Goal: Task Accomplishment & Management: Complete application form

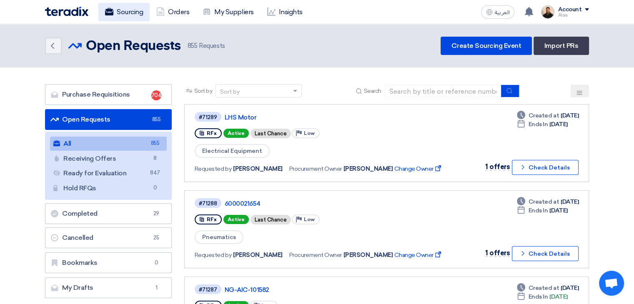
click at [128, 13] on link "Sourcing" at bounding box center [123, 12] width 51 height 18
click at [68, 10] on img at bounding box center [66, 12] width 43 height 10
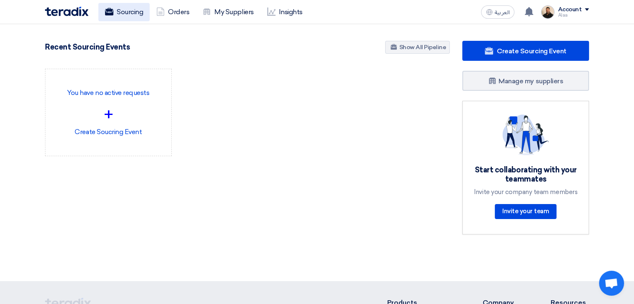
click at [126, 14] on link "Sourcing" at bounding box center [123, 12] width 51 height 18
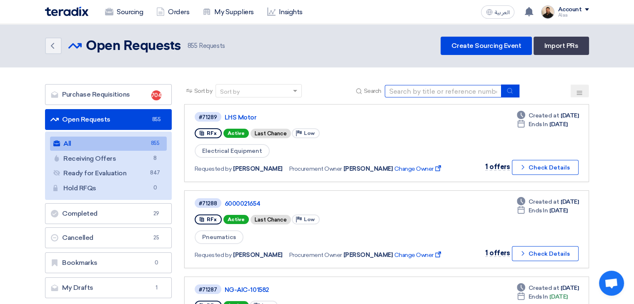
click at [410, 92] on input at bounding box center [443, 91] width 117 height 12
paste input "6000021578"
type input "6000021578"
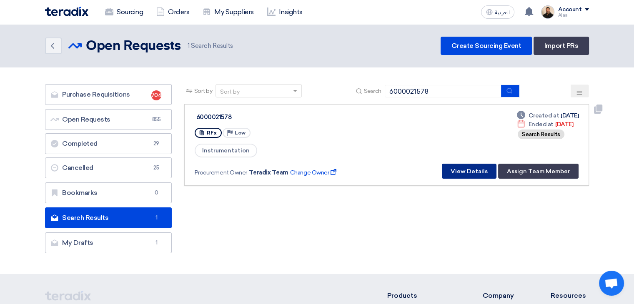
click at [462, 170] on button "View Details" at bounding box center [469, 171] width 55 height 15
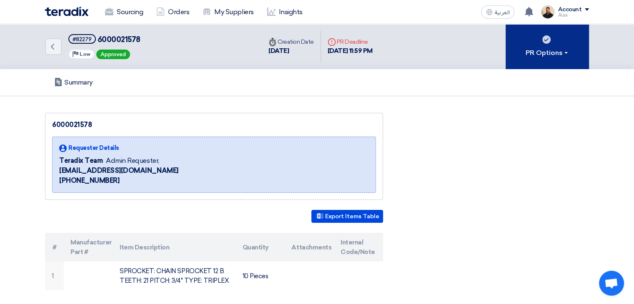
click at [557, 46] on button "PR Options" at bounding box center [546, 46] width 83 height 45
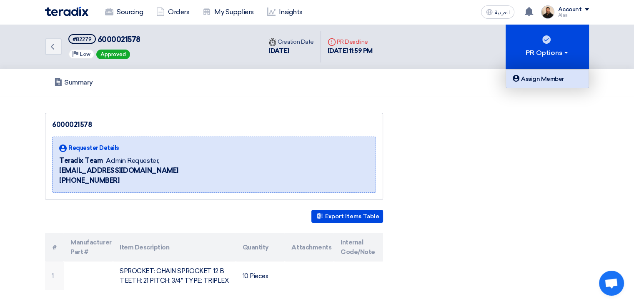
click at [542, 80] on div "Assign Member" at bounding box center [547, 79] width 72 height 10
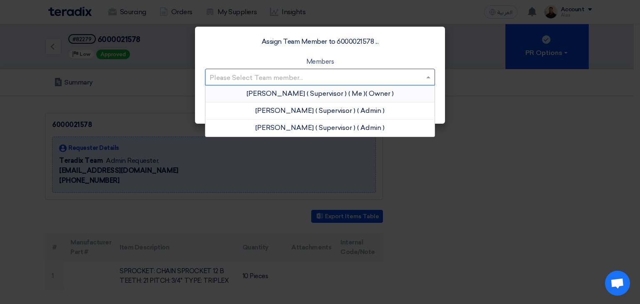
drag, startPoint x: 405, startPoint y: 76, endPoint x: 387, endPoint y: 88, distance: 21.4
click at [405, 77] on input "text" at bounding box center [316, 78] width 212 height 14
click at [375, 94] on app-roles "Owner" at bounding box center [379, 94] width 25 height 8
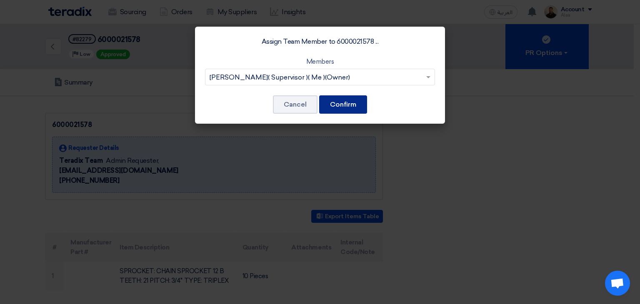
click at [364, 104] on button "Confirm" at bounding box center [343, 104] width 48 height 18
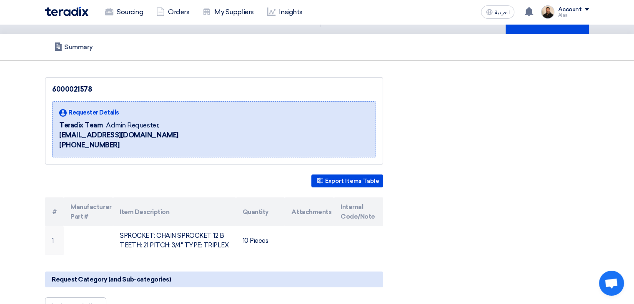
scroll to position [83, 0]
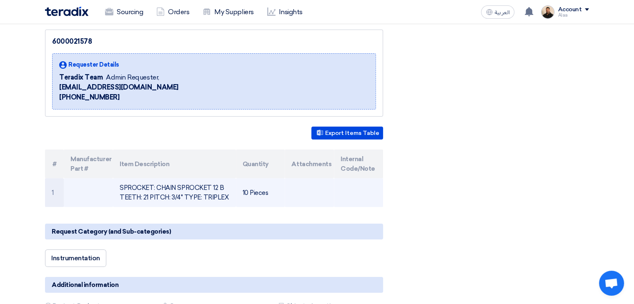
click at [186, 196] on td "SPROCKET: CHAIN SPROCKET 12 B TEETH: 21 PITCH: 3/4" TYPE: TRIPLEX" at bounding box center [174, 192] width 122 height 29
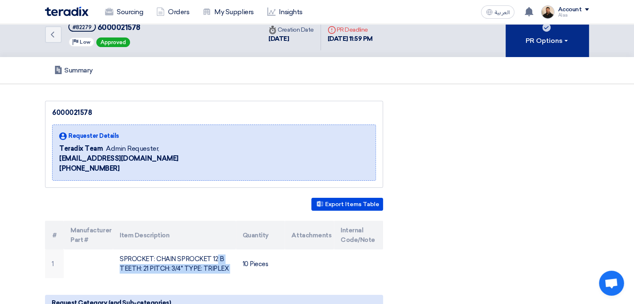
scroll to position [0, 0]
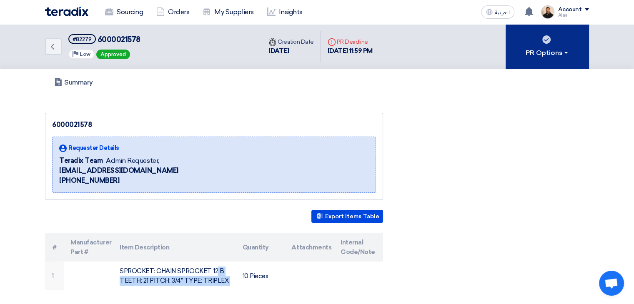
click at [544, 45] on button "PR Options" at bounding box center [546, 46] width 83 height 45
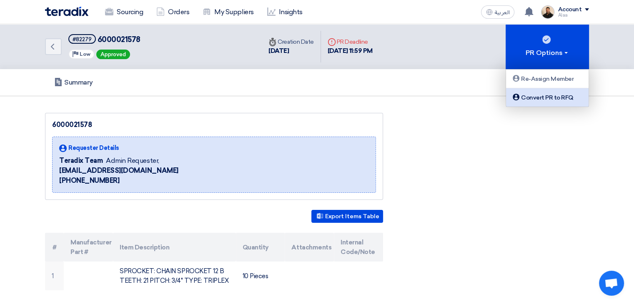
click at [560, 98] on div "Convert PR to RFQ" at bounding box center [547, 97] width 72 height 10
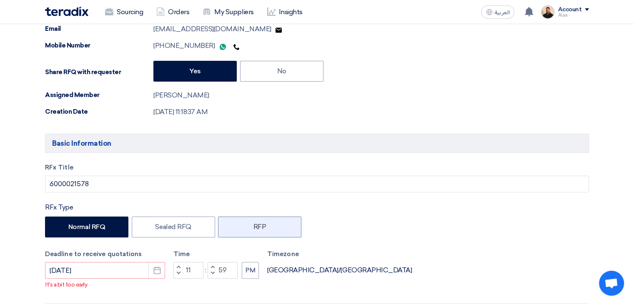
scroll to position [292, 0]
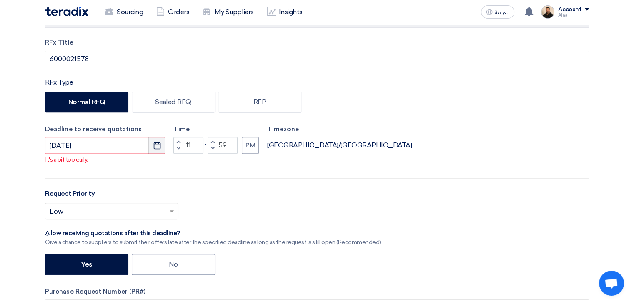
click at [162, 149] on button "Pick a date" at bounding box center [156, 145] width 17 height 17
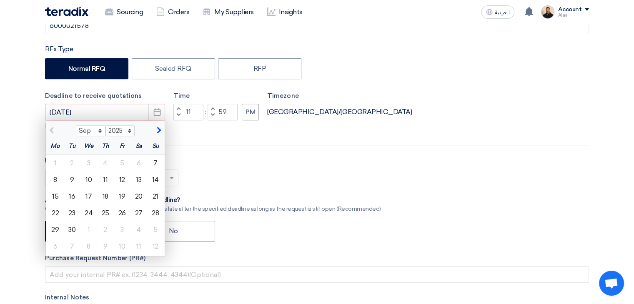
scroll to position [375, 0]
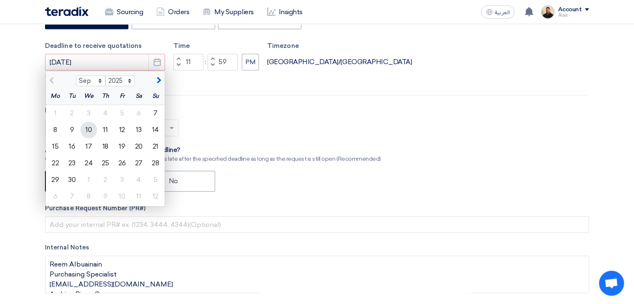
click at [92, 130] on div "10" at bounding box center [88, 130] width 17 height 17
type input "[DATE]"
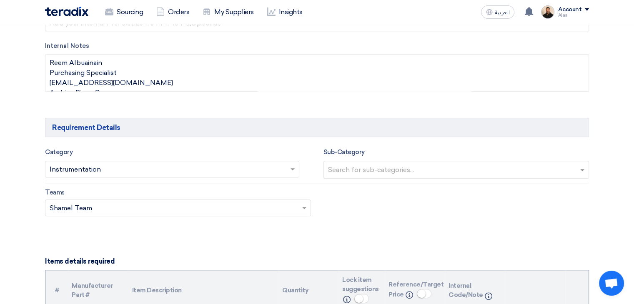
scroll to position [583, 0]
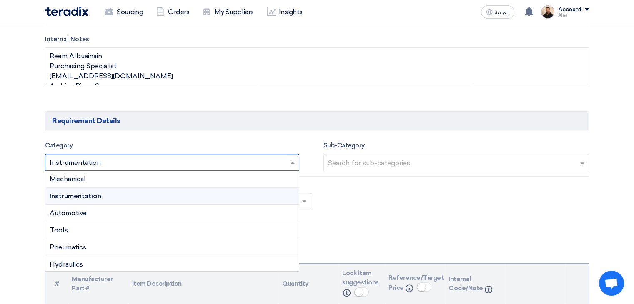
click at [221, 157] on input "text" at bounding box center [168, 164] width 237 height 14
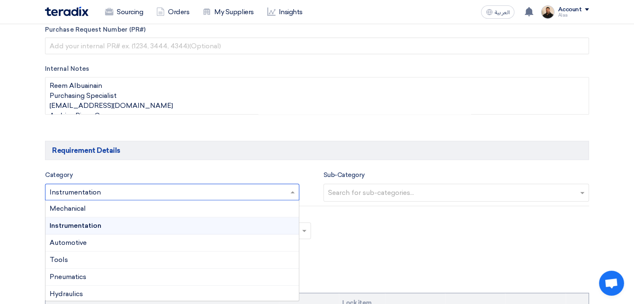
scroll to position [542, 0]
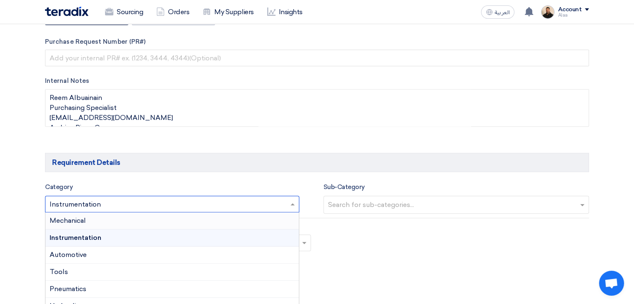
click at [78, 217] on span "Mechanical" at bounding box center [68, 221] width 36 height 8
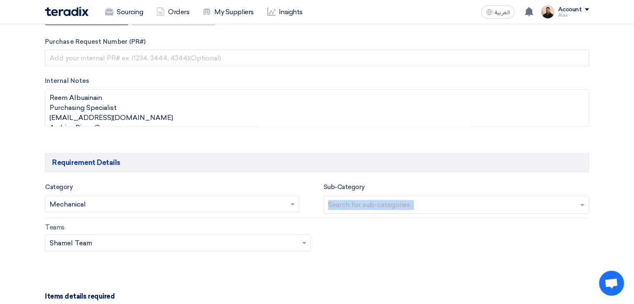
click at [397, 195] on div "Sub-Category Search for sub-categories..." at bounding box center [456, 198] width 266 height 32
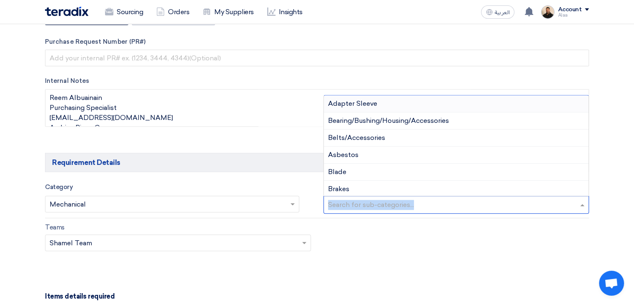
click at [383, 200] on input "text" at bounding box center [457, 206] width 259 height 14
type input "c"
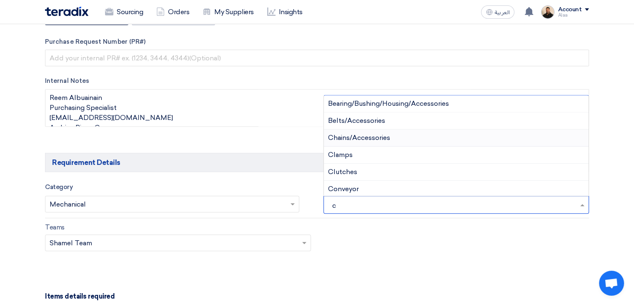
click at [380, 140] on span "Chains/Accessories" at bounding box center [359, 138] width 62 height 8
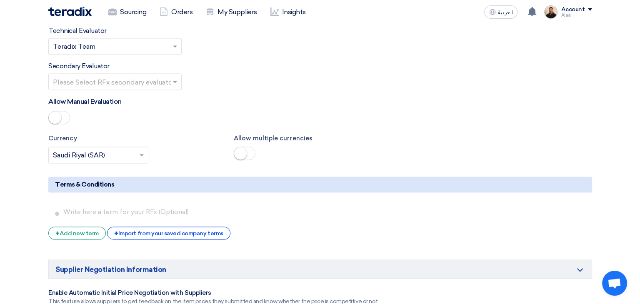
scroll to position [1375, 0]
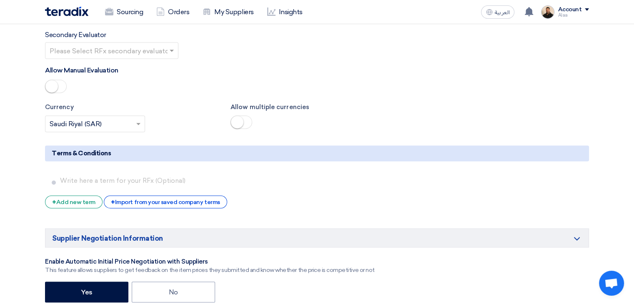
click at [152, 195] on div "+ Import from your saved company terms" at bounding box center [165, 201] width 123 height 13
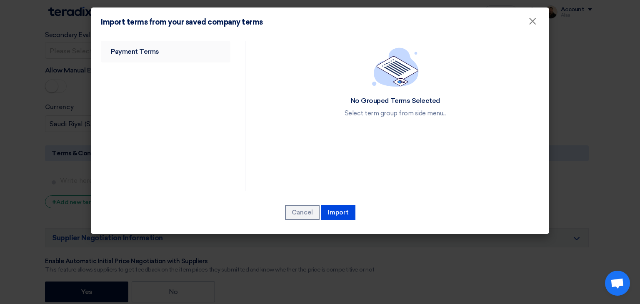
click at [126, 47] on link "Payment Terms" at bounding box center [166, 52] width 130 height 22
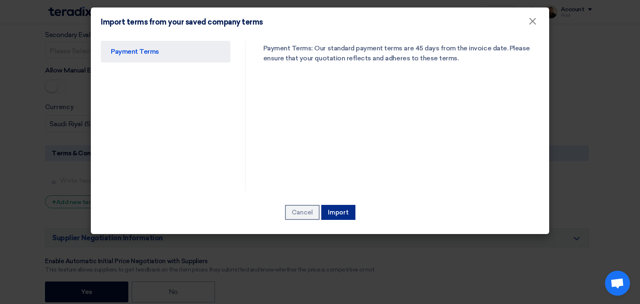
click at [340, 207] on button "Import" at bounding box center [338, 212] width 34 height 15
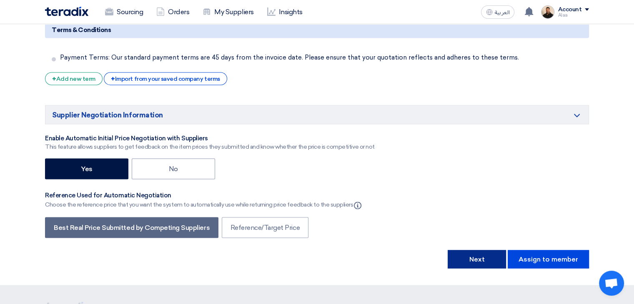
scroll to position [1485, 0]
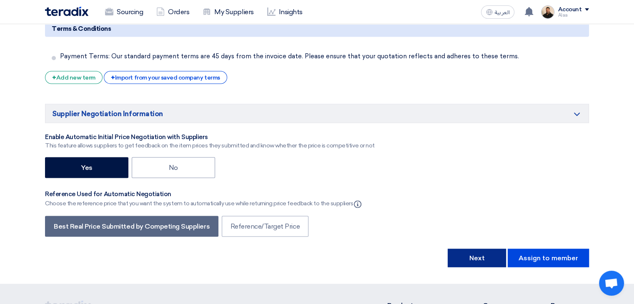
click at [479, 249] on button "Next" at bounding box center [476, 258] width 58 height 18
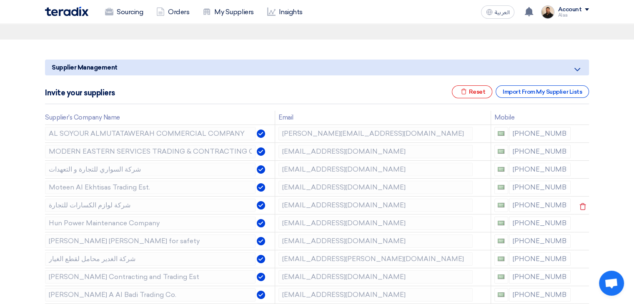
scroll to position [83, 0]
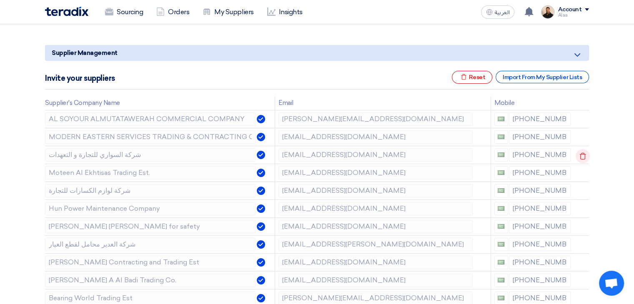
click at [581, 155] on icon at bounding box center [582, 156] width 14 height 14
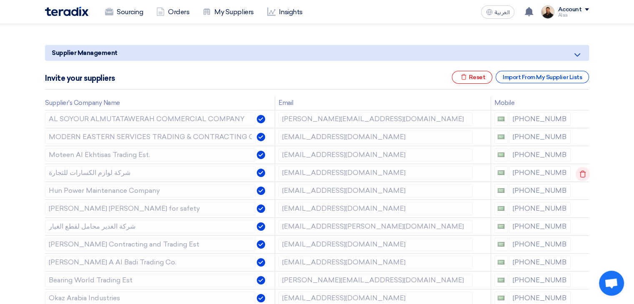
click at [582, 172] on use at bounding box center [583, 173] width 6 height 7
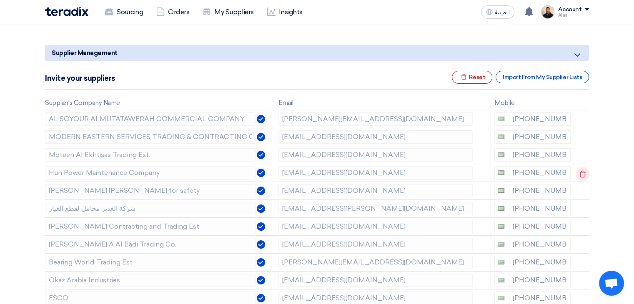
click at [582, 172] on use at bounding box center [583, 173] width 6 height 7
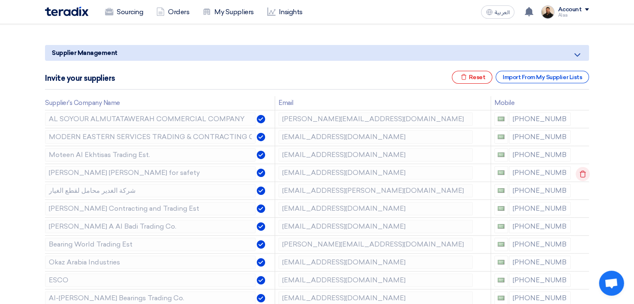
click at [582, 172] on use at bounding box center [583, 173] width 6 height 7
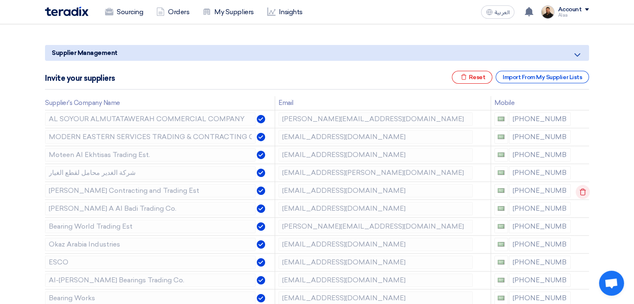
click at [580, 190] on icon at bounding box center [582, 192] width 14 height 14
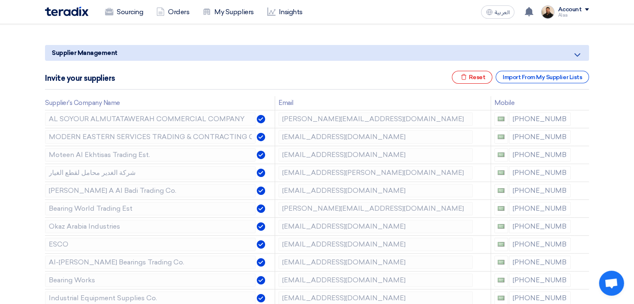
click at [0, 0] on icon at bounding box center [0, 0] width 0 height 0
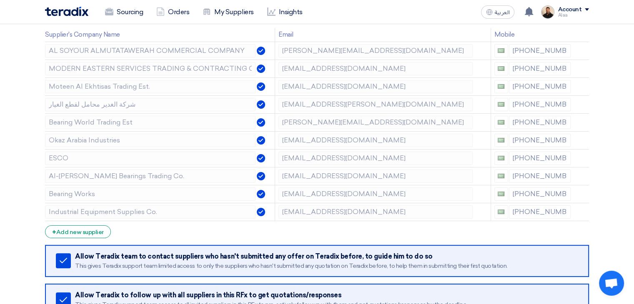
scroll to position [167, 0]
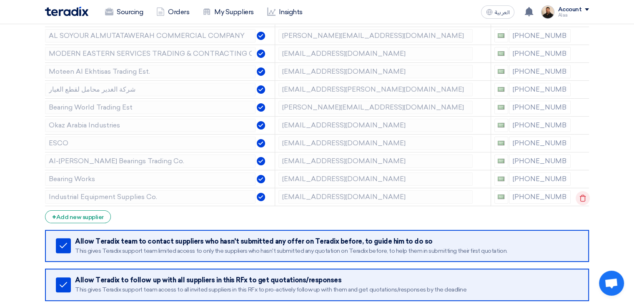
click at [577, 197] on icon at bounding box center [582, 198] width 14 height 14
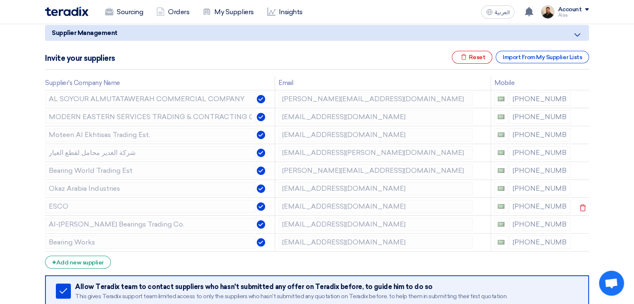
scroll to position [83, 0]
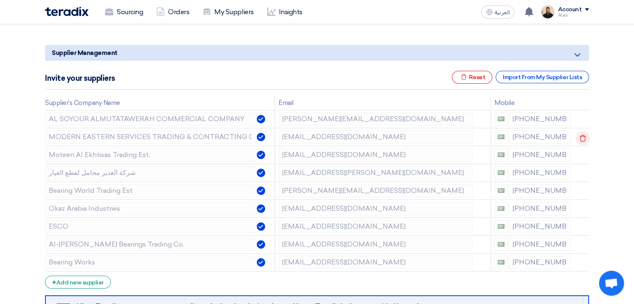
click at [583, 139] on icon at bounding box center [582, 138] width 14 height 14
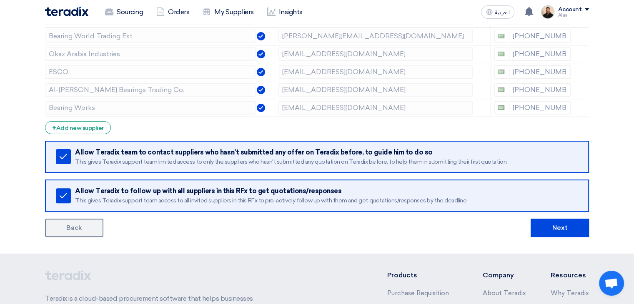
scroll to position [250, 0]
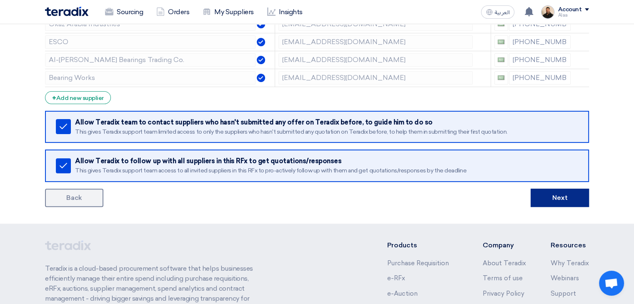
click at [541, 199] on button "Next" at bounding box center [559, 198] width 58 height 18
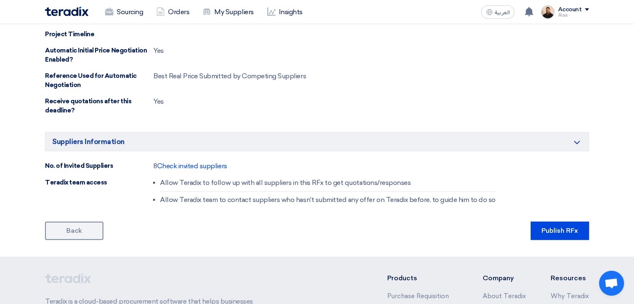
scroll to position [458, 0]
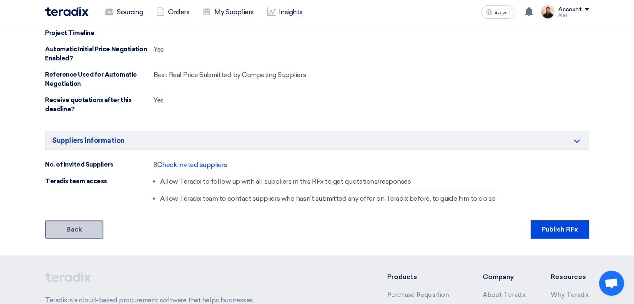
click at [91, 224] on link "Back" at bounding box center [74, 229] width 58 height 18
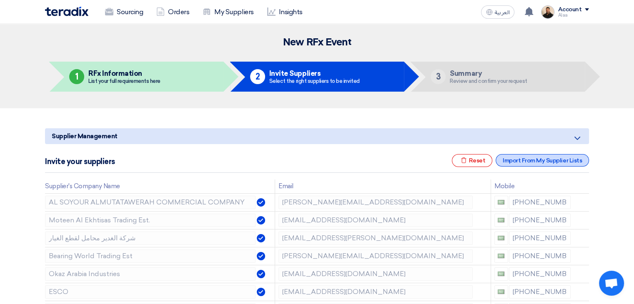
click at [527, 162] on div "Import From My Supplier Lists" at bounding box center [541, 160] width 93 height 12
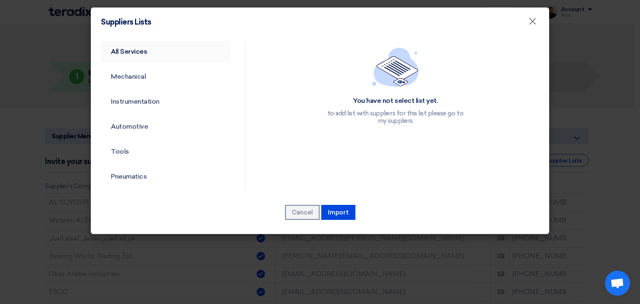
click at [139, 57] on link "All Services" at bounding box center [166, 52] width 130 height 22
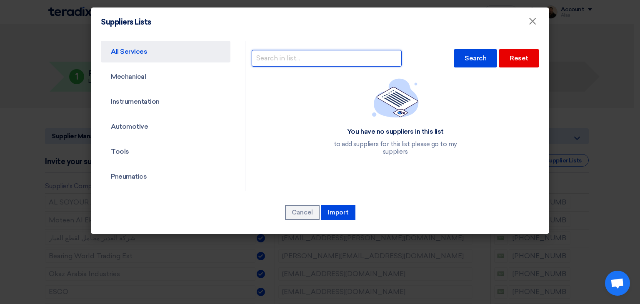
click at [318, 55] on input "text" at bounding box center [327, 58] width 150 height 17
type input "best"
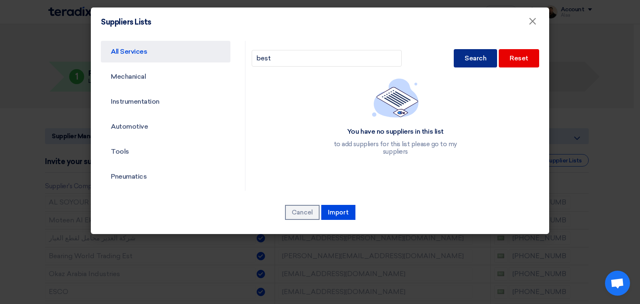
click at [468, 64] on div "Search" at bounding box center [475, 58] width 43 height 18
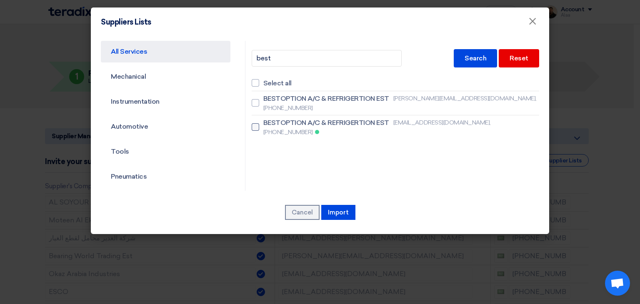
click at [285, 118] on span "BESTOPTION A/C & REFRIGERTION EST" at bounding box center [326, 123] width 126 height 10
click at [269, 125] on input "BESTOPTION A/C & REFRIGERTION EST [EMAIL_ADDRESS][DOMAIN_NAME], [PHONE_NUMBER]" at bounding box center [265, 127] width 5 height 5
checkbox input "true"
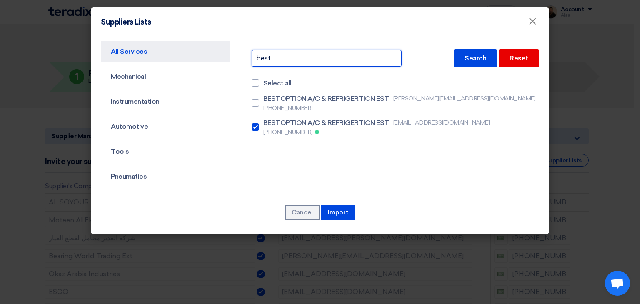
click at [307, 55] on input "best" at bounding box center [327, 58] width 150 height 17
type input "shining"
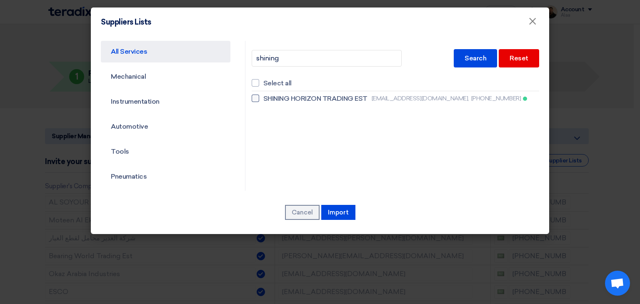
click at [295, 95] on span "SHINING HORIZON TRADING EST" at bounding box center [315, 99] width 104 height 10
click at [269, 96] on input "SHINING HORIZON TRADING EST [EMAIL_ADDRESS][DOMAIN_NAME], [PHONE_NUMBER]" at bounding box center [265, 98] width 5 height 5
checkbox input "true"
click at [337, 212] on button "Import" at bounding box center [338, 212] width 34 height 15
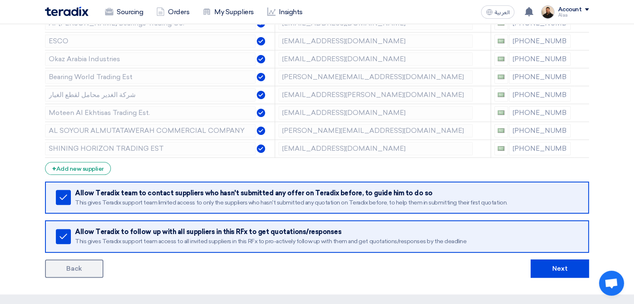
scroll to position [292, 0]
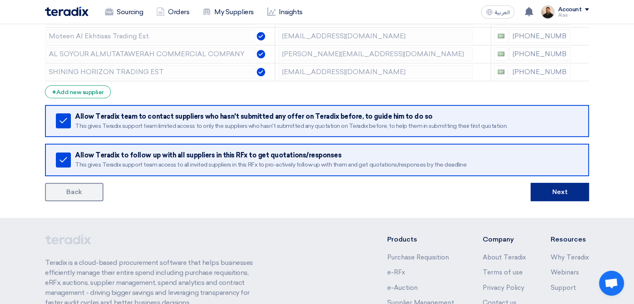
click at [557, 193] on button "Next" at bounding box center [559, 192] width 58 height 18
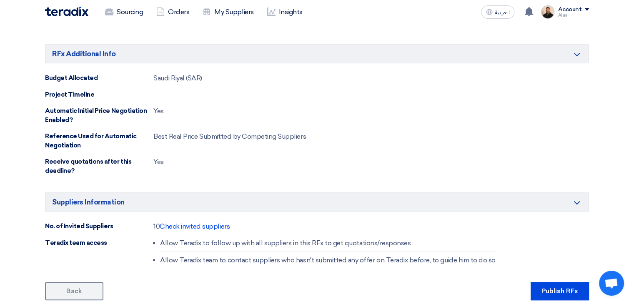
scroll to position [458, 0]
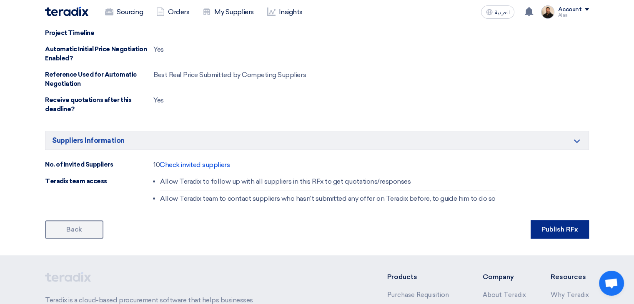
click at [562, 224] on button "Publish RFx" at bounding box center [559, 229] width 58 height 18
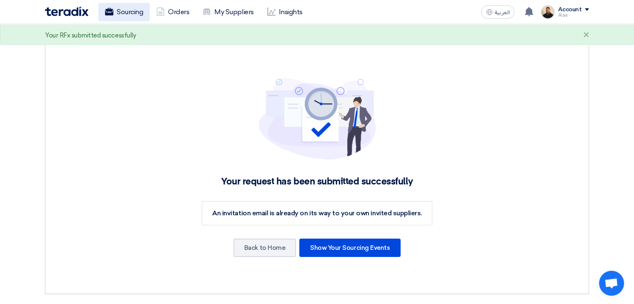
click at [135, 13] on link "Sourcing" at bounding box center [123, 12] width 51 height 18
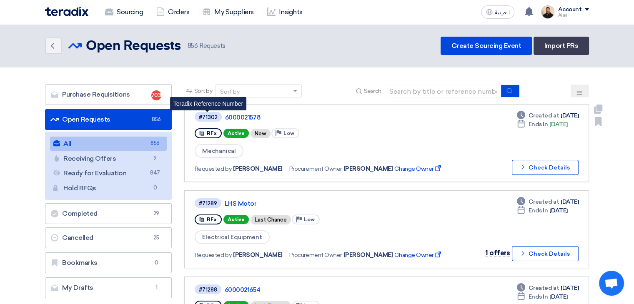
click at [210, 116] on div "#71302" at bounding box center [208, 117] width 19 height 5
copy div "71302"
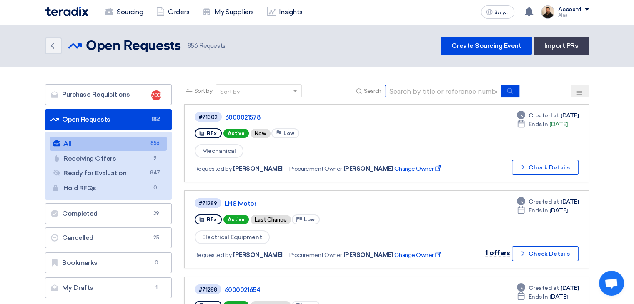
click at [429, 91] on input at bounding box center [443, 91] width 117 height 12
paste input "6000021397"
type input "6000021397"
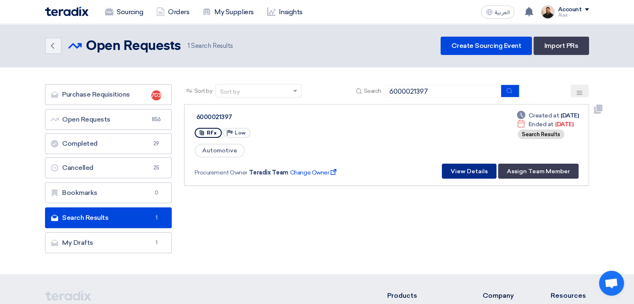
click at [477, 169] on button "View Details" at bounding box center [469, 171] width 55 height 15
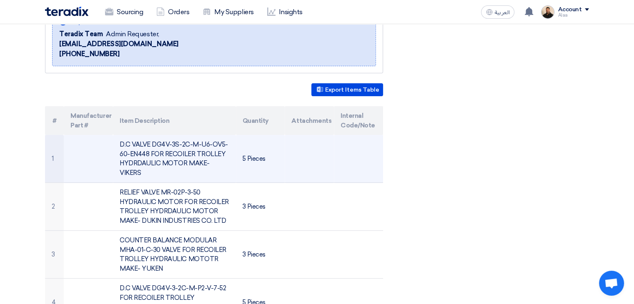
scroll to position [125, 0]
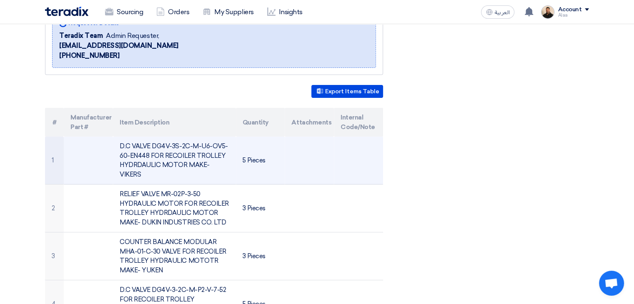
click at [153, 154] on td "D.C VALVE DG4V-3S-2C-M-U6-OV5-60-EN448 FOR RECOILER TROLLEY HYDRDAULIC MOTOR MA…" at bounding box center [174, 161] width 122 height 48
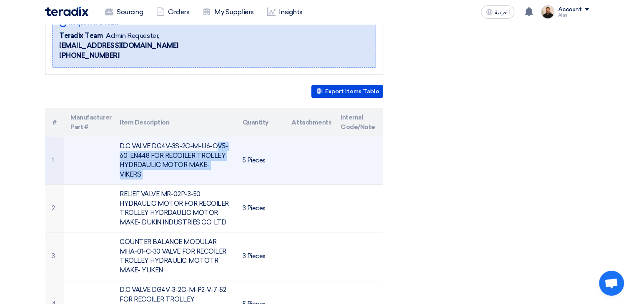
click at [153, 154] on td "D.C VALVE DG4V-3S-2C-M-U6-OV5-60-EN448 FOR RECOILER TROLLEY HYDRDAULIC MOTOR MA…" at bounding box center [174, 161] width 122 height 48
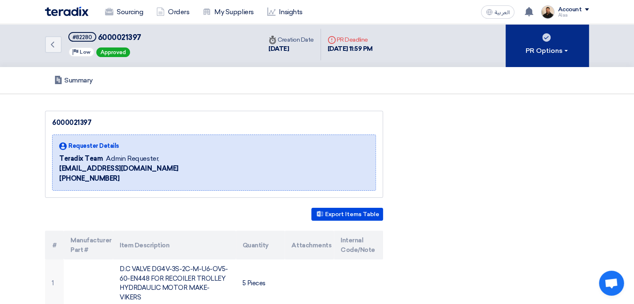
scroll to position [0, 0]
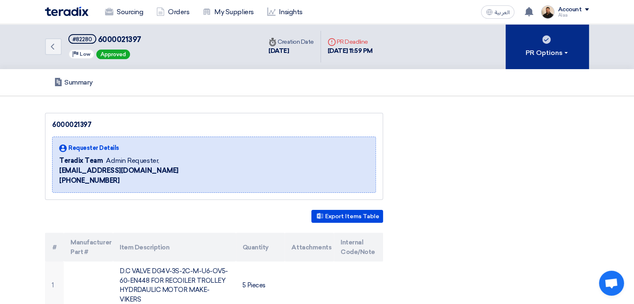
click at [563, 48] on div "PR Options" at bounding box center [547, 53] width 44 height 10
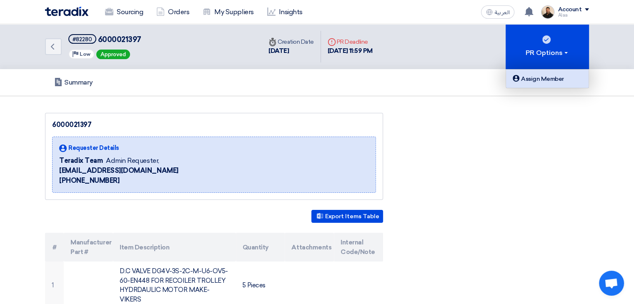
click at [560, 78] on div "Assign Member" at bounding box center [547, 79] width 72 height 10
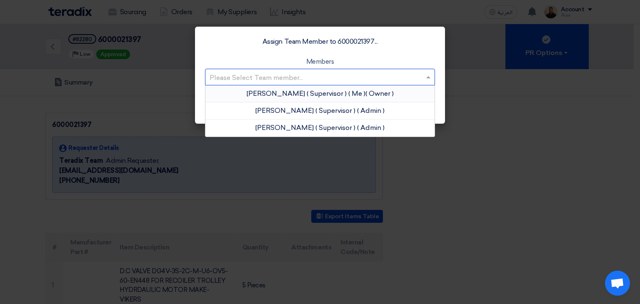
click at [384, 75] on input "text" at bounding box center [316, 78] width 212 height 14
click at [375, 90] on app-roles "Owner" at bounding box center [379, 94] width 25 height 8
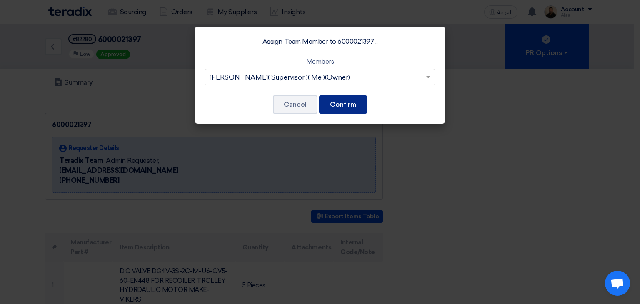
click at [356, 108] on button "Confirm" at bounding box center [343, 104] width 48 height 18
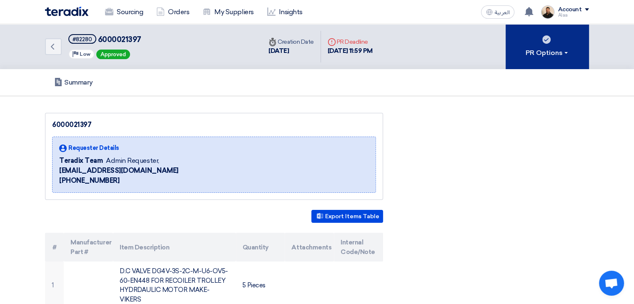
click at [555, 39] on button "PR Options" at bounding box center [546, 46] width 83 height 45
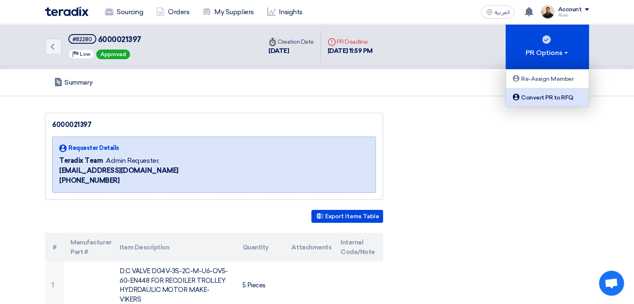
click at [549, 98] on div "Convert PR to RFQ" at bounding box center [547, 97] width 72 height 10
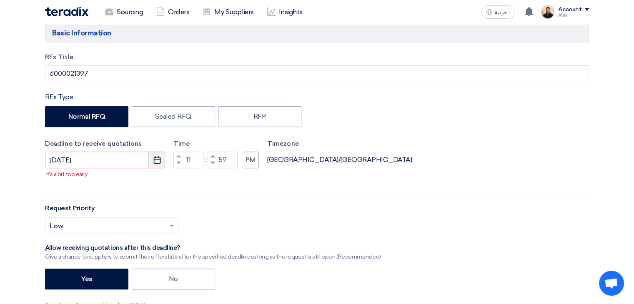
scroll to position [292, 0]
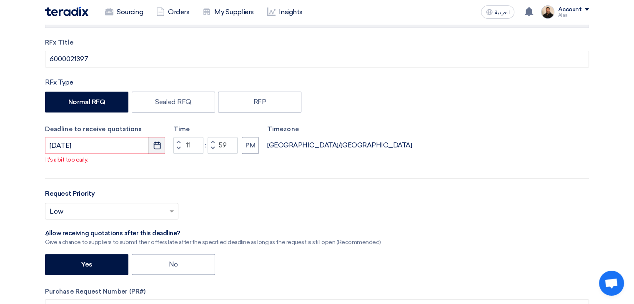
click at [160, 143] on icon "Pick a date" at bounding box center [157, 145] width 8 height 8
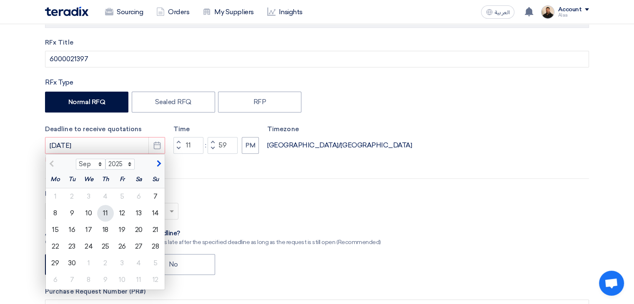
click at [107, 206] on div "11" at bounding box center [105, 213] width 17 height 17
type input "[DATE]"
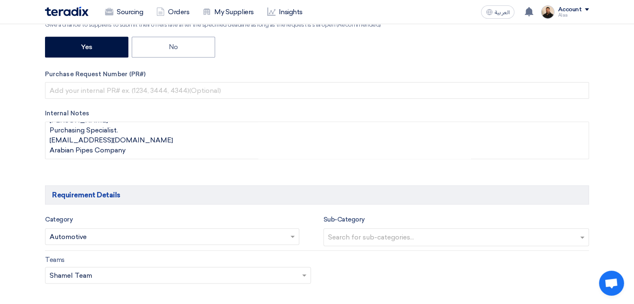
scroll to position [583, 0]
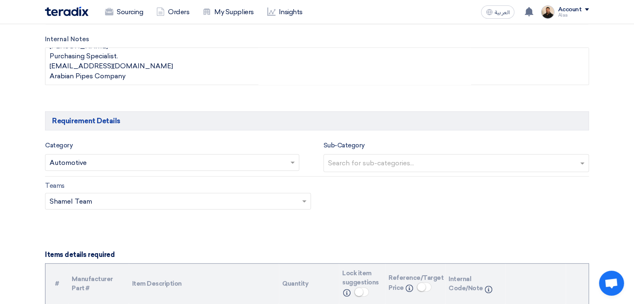
click at [280, 164] on input "text" at bounding box center [168, 164] width 237 height 14
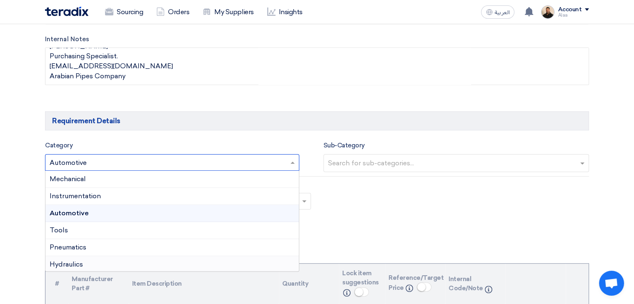
click at [75, 264] on span "Hydraulics" at bounding box center [66, 264] width 33 height 8
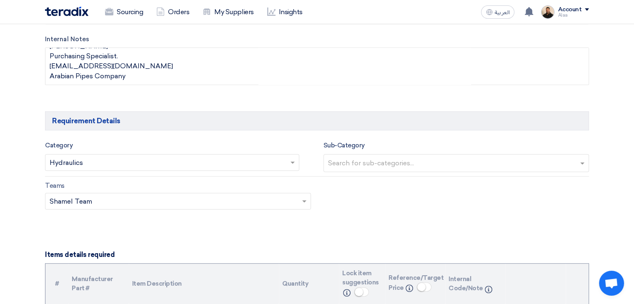
click at [405, 165] on input "text" at bounding box center [457, 164] width 259 height 14
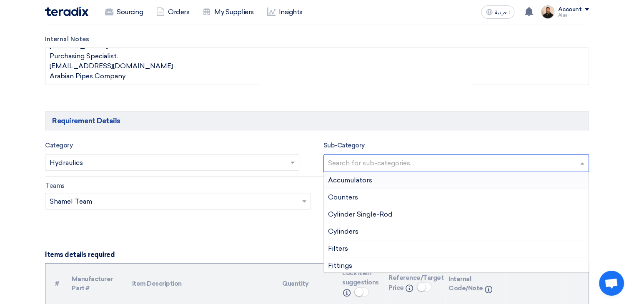
type input "v"
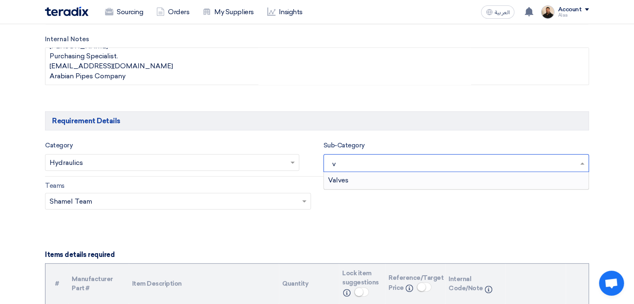
click at [400, 180] on div "Valves" at bounding box center [456, 180] width 265 height 17
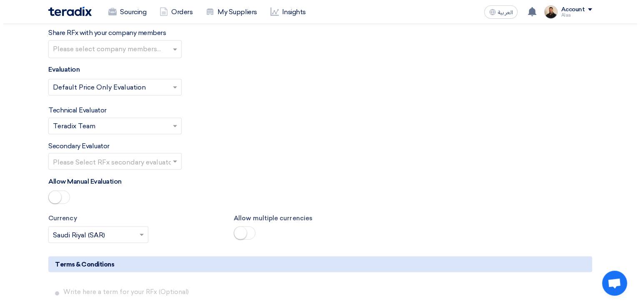
scroll to position [1500, 0]
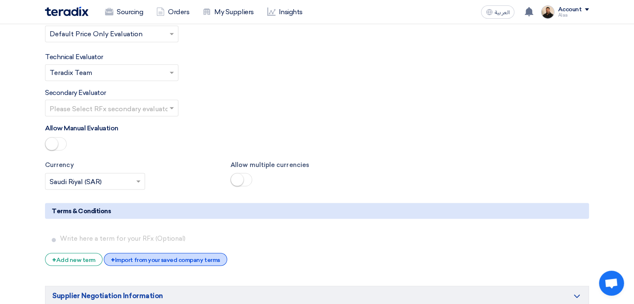
click at [138, 253] on div "+ Import from your saved company terms" at bounding box center [165, 259] width 123 height 13
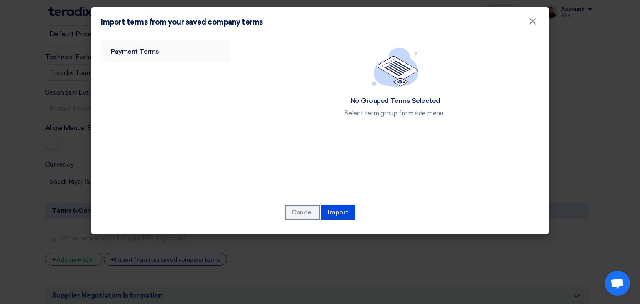
click at [170, 47] on link "Payment Terms" at bounding box center [166, 52] width 130 height 22
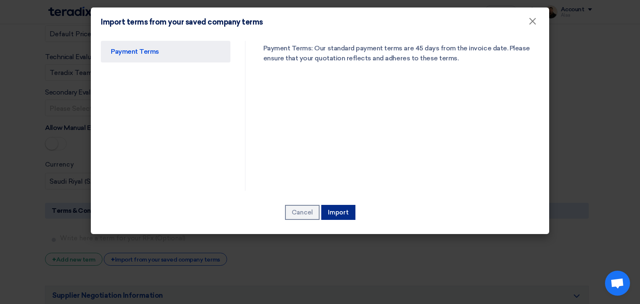
click at [332, 212] on button "Import" at bounding box center [338, 212] width 34 height 15
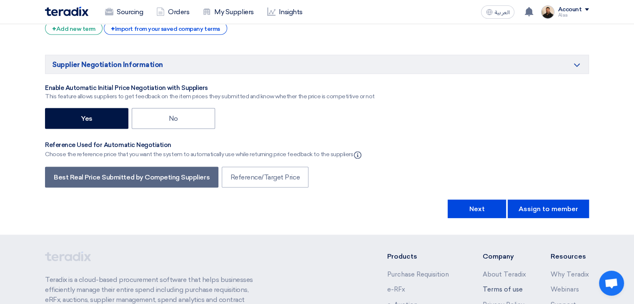
scroll to position [1735, 0]
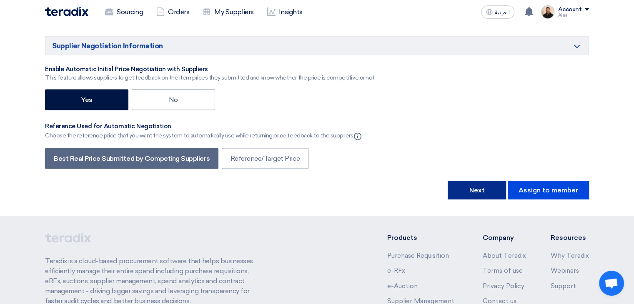
click at [486, 181] on button "Next" at bounding box center [476, 190] width 58 height 18
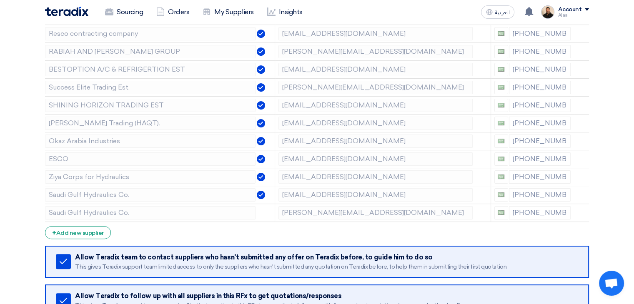
scroll to position [167, 0]
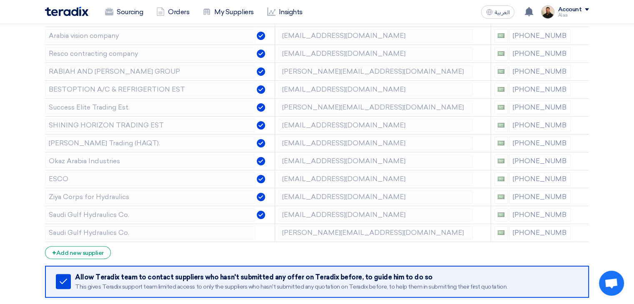
click at [0, 0] on icon at bounding box center [0, 0] width 0 height 0
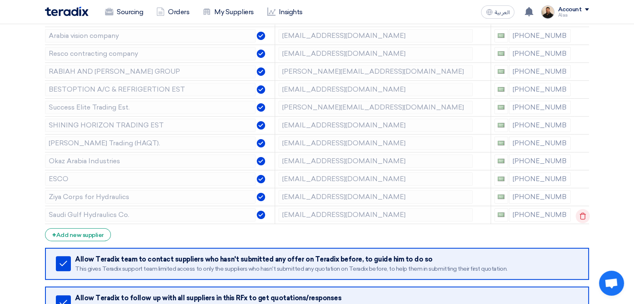
click at [583, 217] on use at bounding box center [583, 215] width 6 height 7
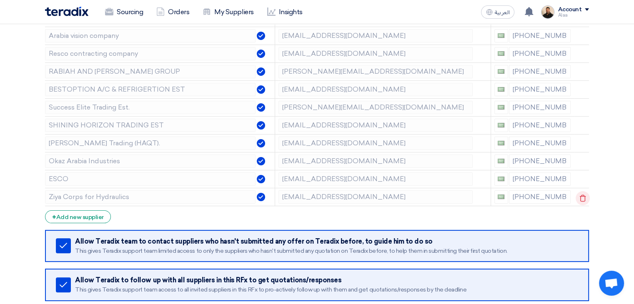
click at [580, 195] on use at bounding box center [583, 198] width 6 height 7
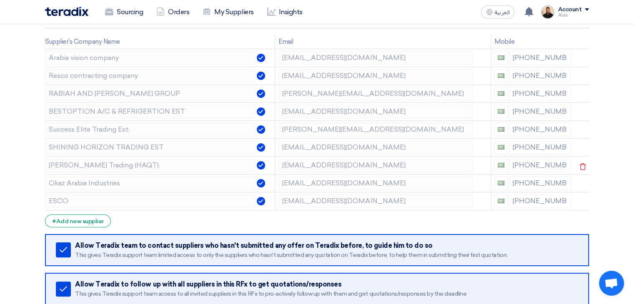
scroll to position [83, 0]
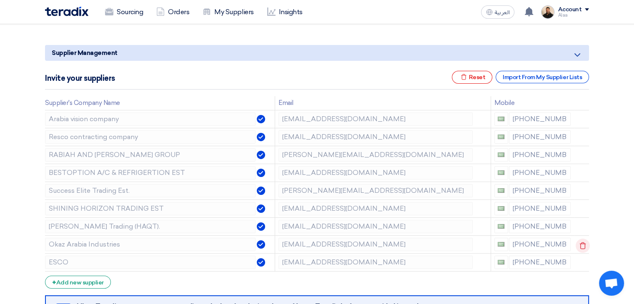
click at [580, 244] on icon at bounding box center [582, 246] width 14 height 14
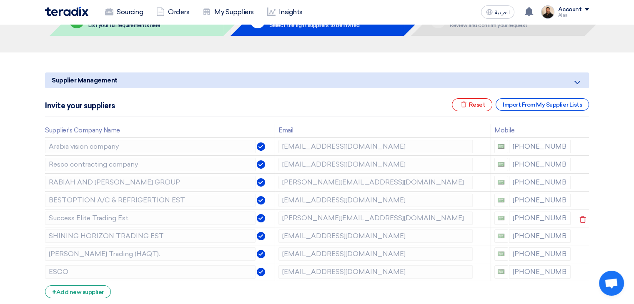
scroll to position [42, 0]
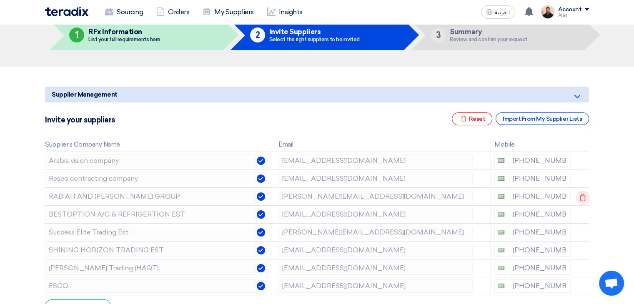
click at [578, 198] on icon at bounding box center [582, 198] width 14 height 14
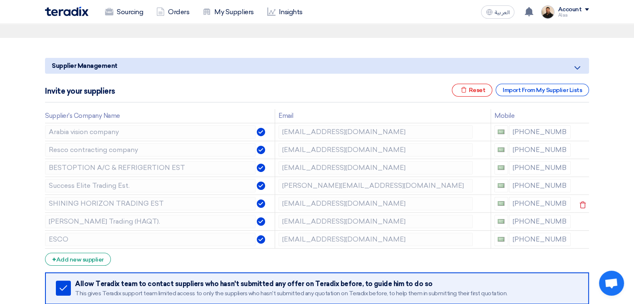
scroll to position [83, 0]
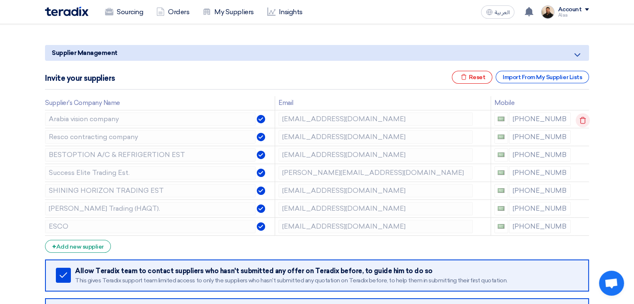
click at [580, 120] on icon at bounding box center [582, 120] width 14 height 14
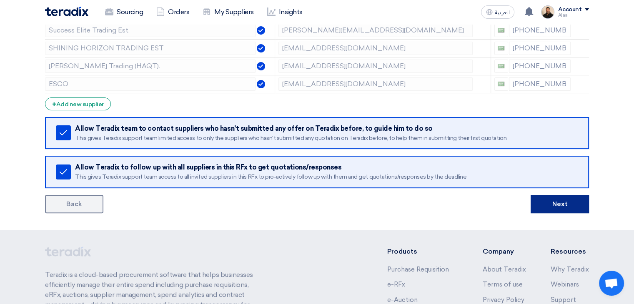
scroll to position [208, 0]
click at [542, 196] on button "Next" at bounding box center [559, 204] width 58 height 18
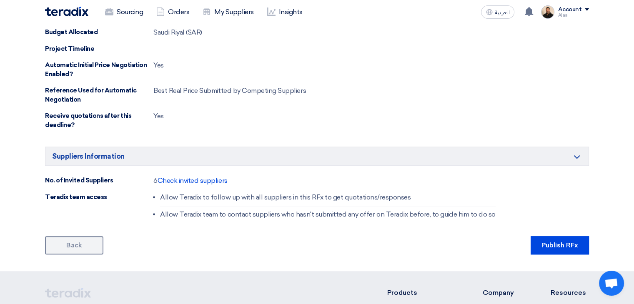
scroll to position [583, 0]
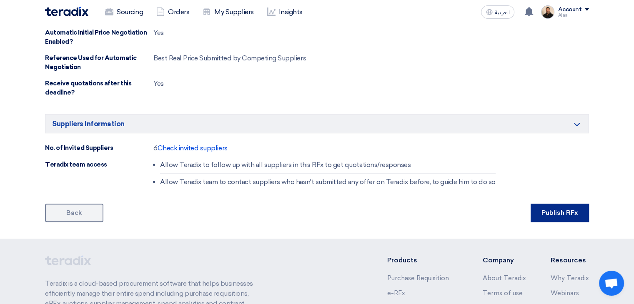
click at [549, 212] on button "Publish RFx" at bounding box center [559, 213] width 58 height 18
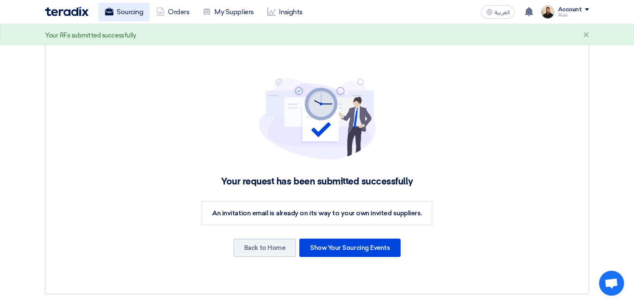
click at [136, 15] on link "Sourcing" at bounding box center [123, 12] width 51 height 18
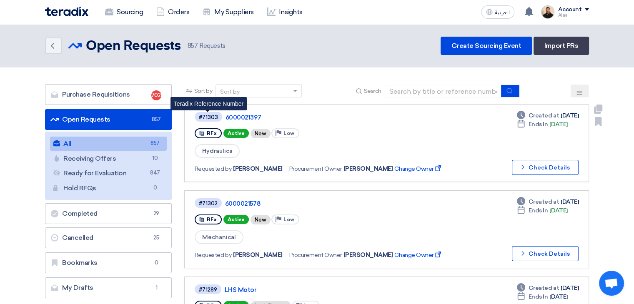
click at [207, 117] on div "#71303" at bounding box center [208, 117] width 19 height 5
copy div "71303"
click at [221, 149] on span "Hydraulics" at bounding box center [217, 151] width 45 height 14
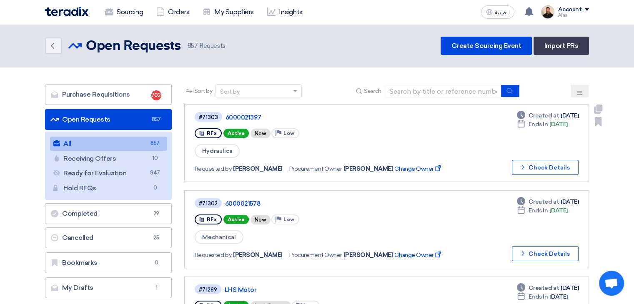
click at [221, 149] on span "Hydraulics" at bounding box center [217, 151] width 45 height 14
copy div "Hydraulics"
